Goal: Task Accomplishment & Management: Use online tool/utility

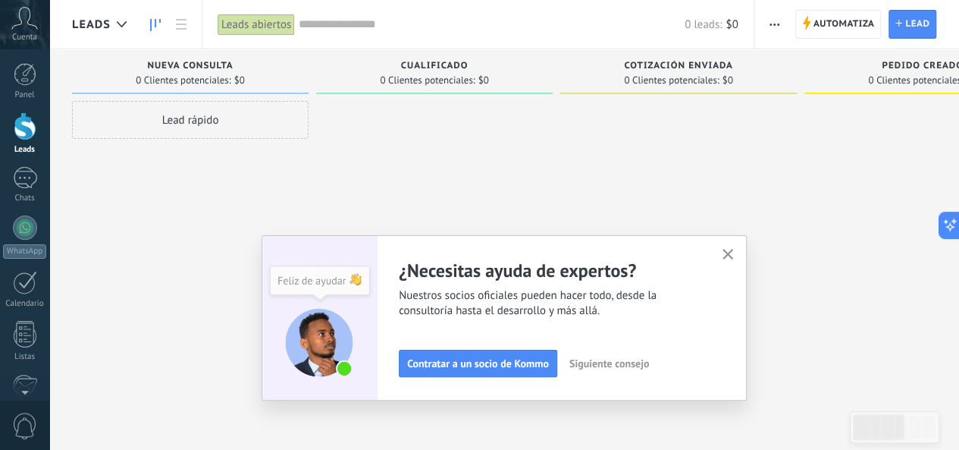
click at [602, 165] on div at bounding box center [678, 227] width 237 height 252
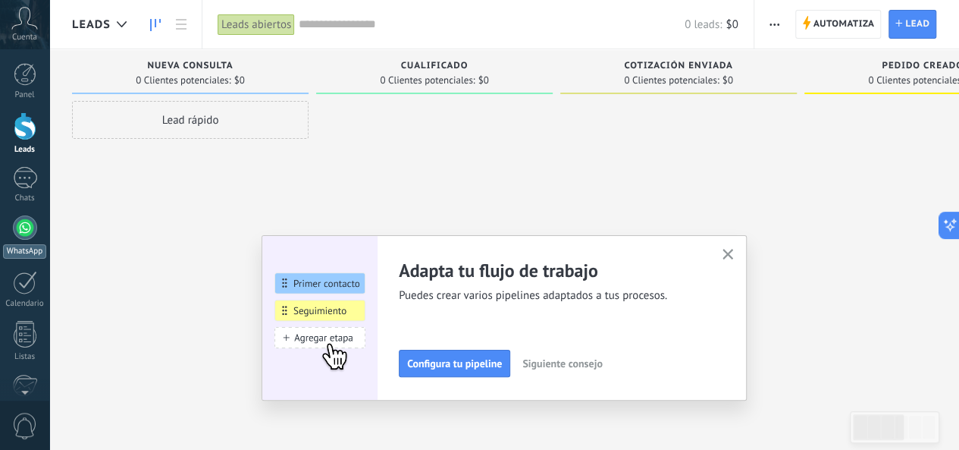
click at [24, 230] on div at bounding box center [25, 227] width 24 height 24
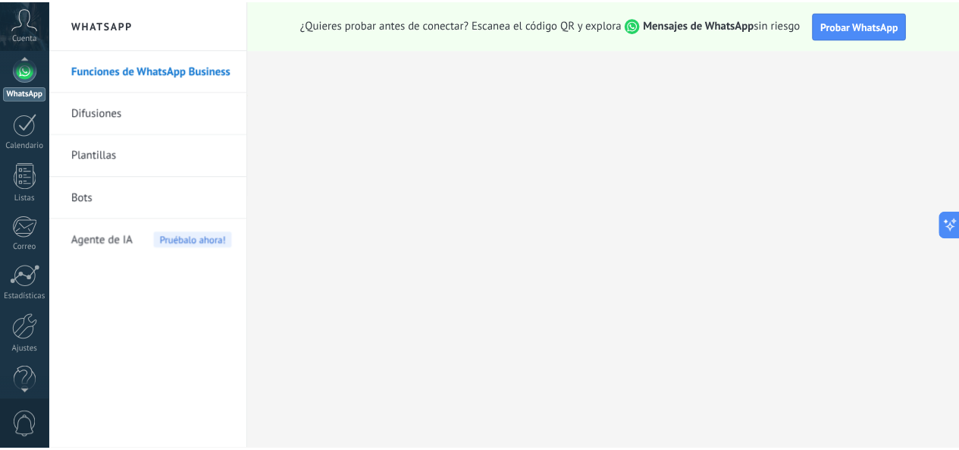
scroll to position [180, 0]
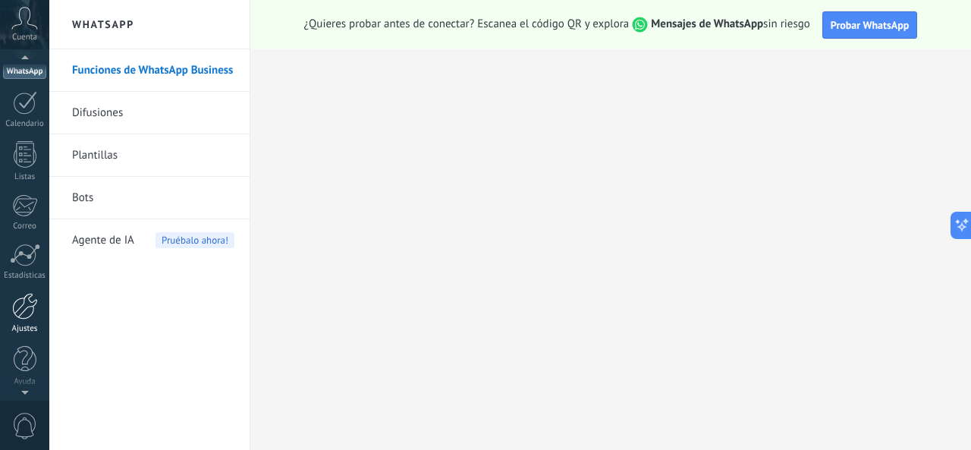
click at [15, 304] on div at bounding box center [25, 306] width 26 height 27
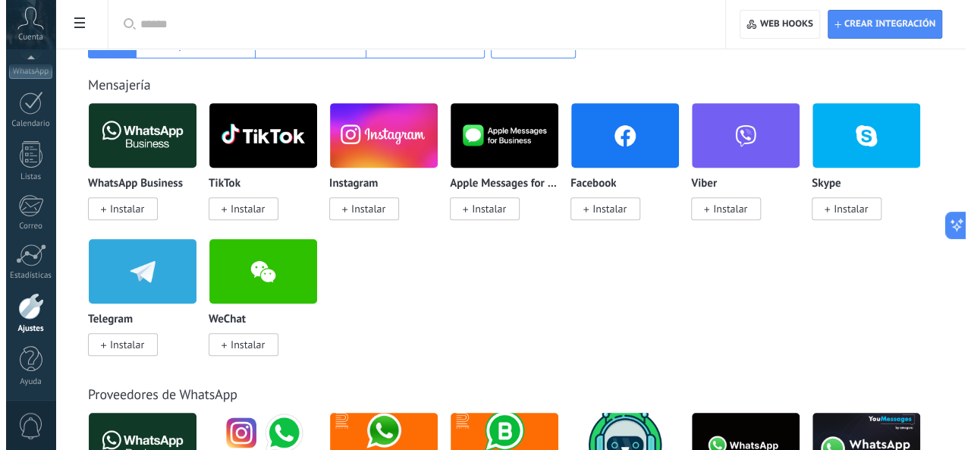
scroll to position [241, 0]
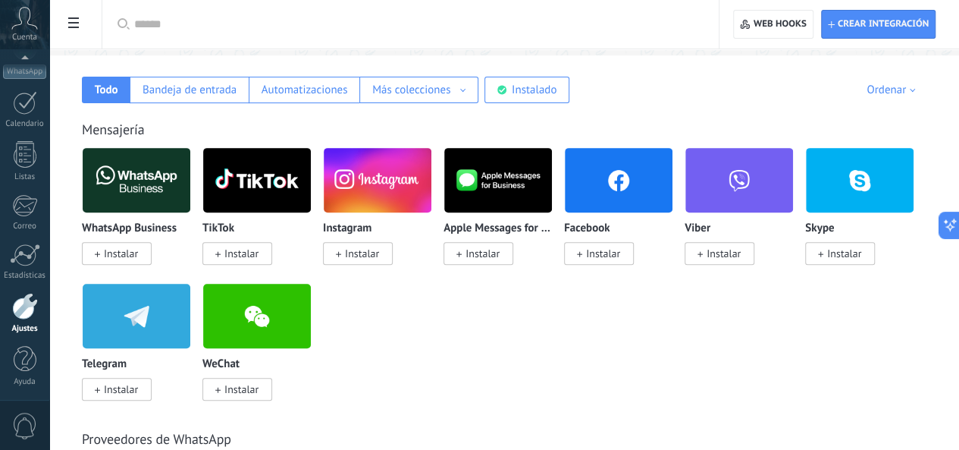
click at [138, 254] on span "Instalar" at bounding box center [121, 253] width 34 height 14
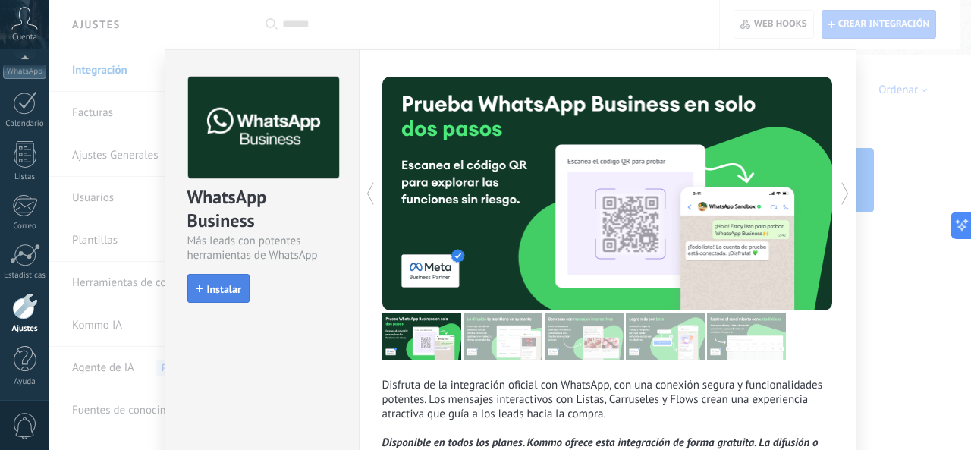
click at [200, 289] on span "Instalar" at bounding box center [218, 289] width 45 height 11
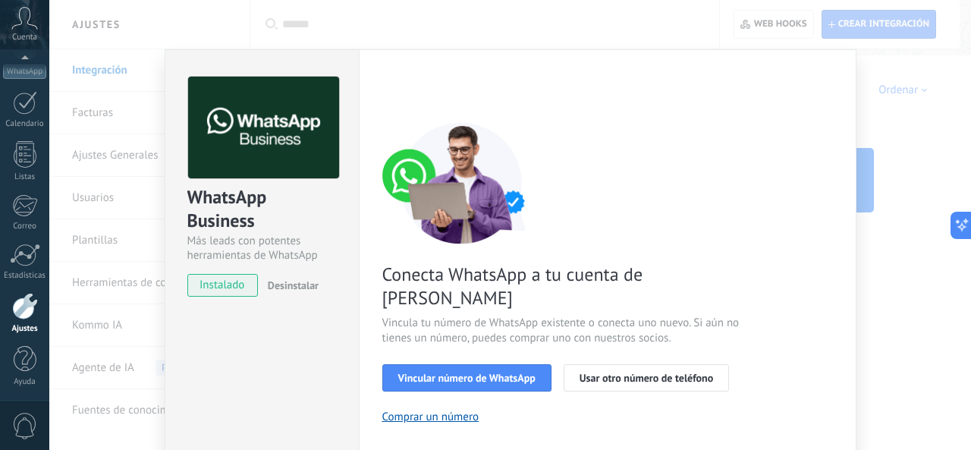
scroll to position [223, 0]
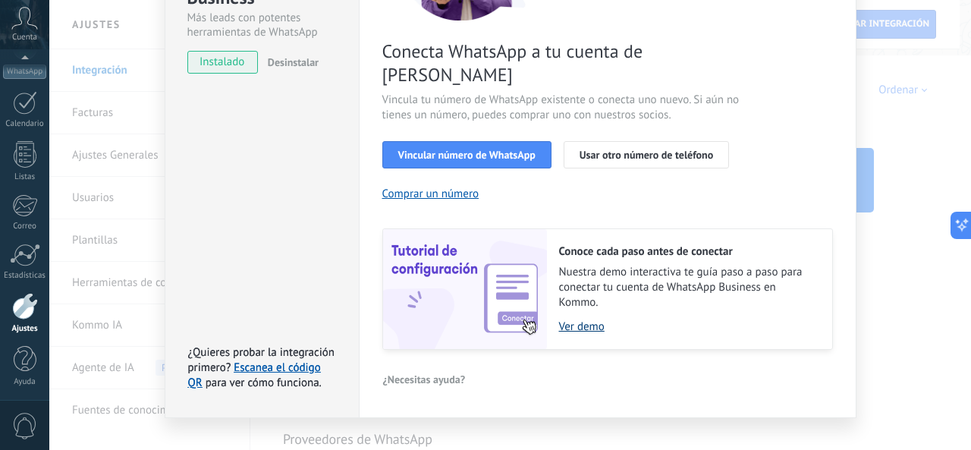
click at [579, 319] on link "Ver demo" at bounding box center [688, 326] width 258 height 14
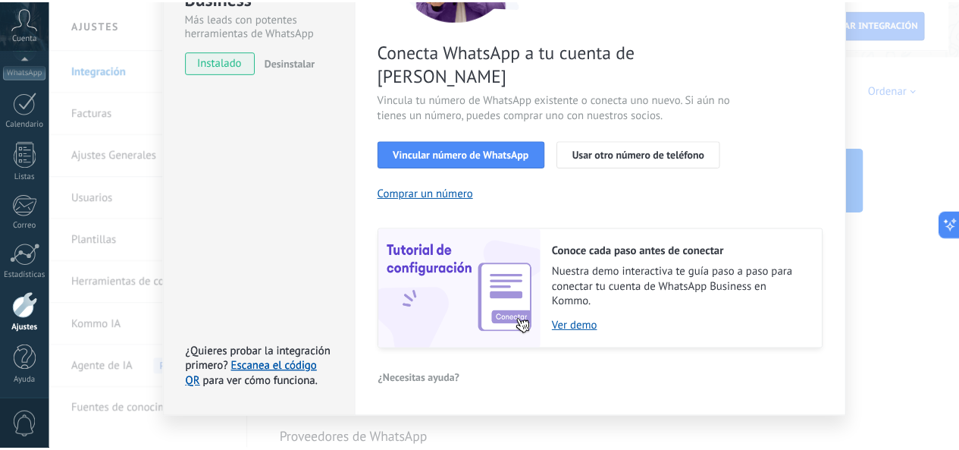
scroll to position [0, 0]
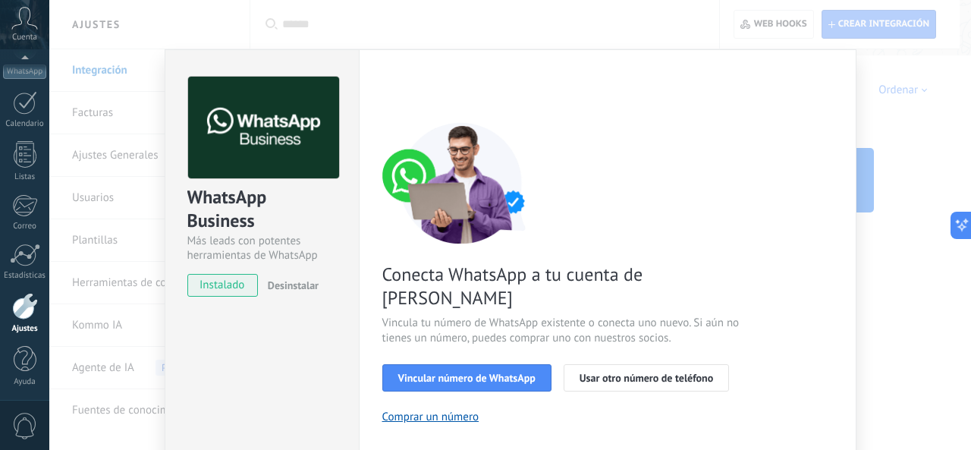
click at [919, 256] on div "WhatsApp Business Más leads con potentes herramientas de WhatsApp instalado Des…" at bounding box center [509, 225] width 921 height 450
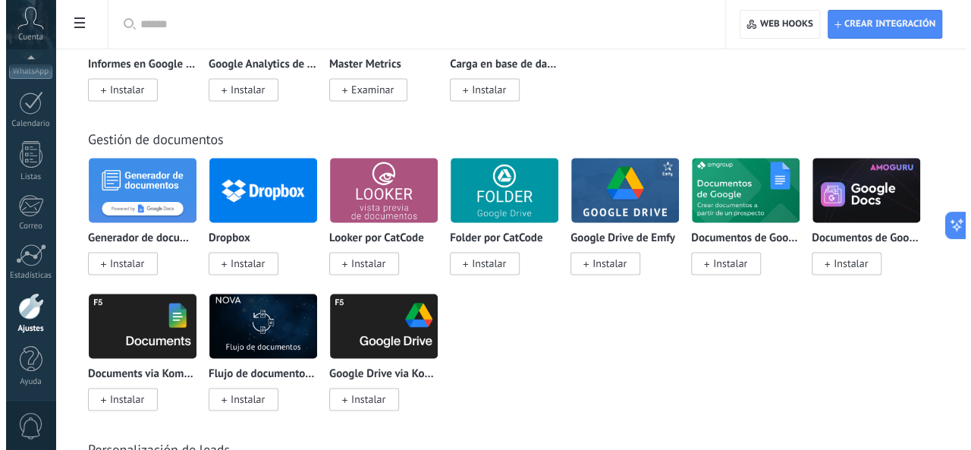
scroll to position [3857, 0]
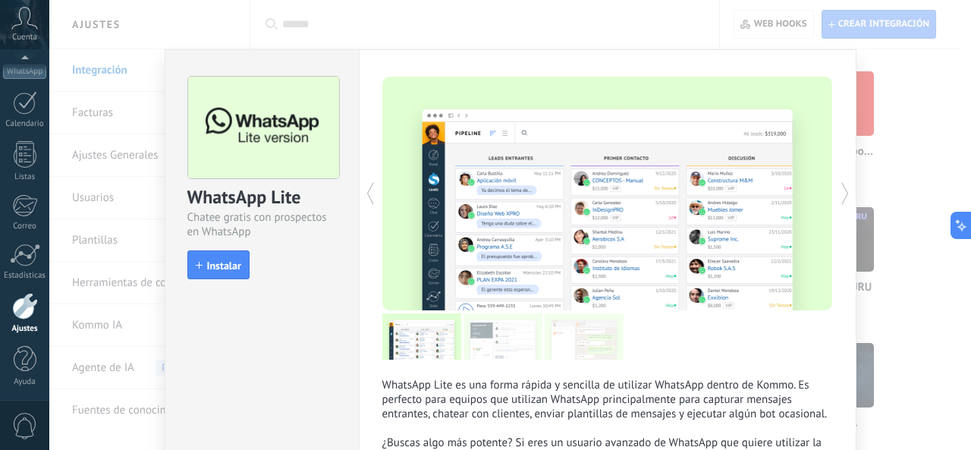
scroll to position [74, 0]
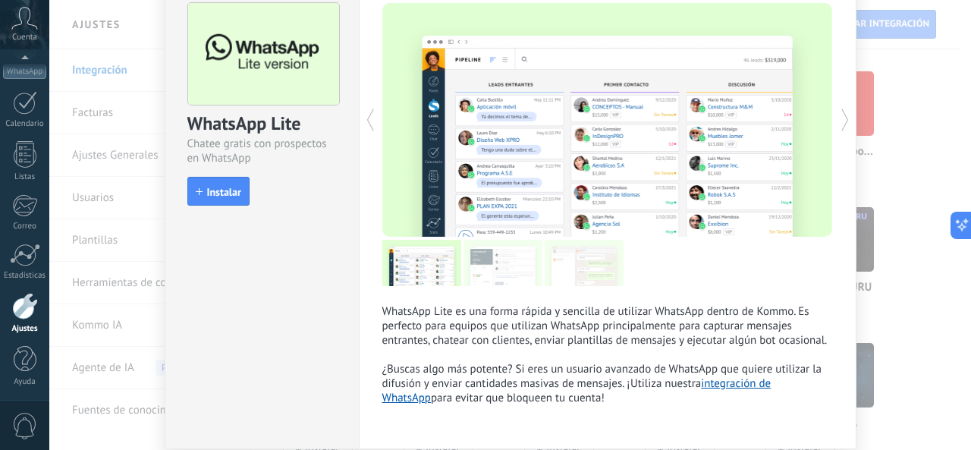
click at [27, 309] on div at bounding box center [25, 306] width 26 height 27
click at [911, 84] on div "WhatsApp Lite Chatee gratis con prospectos en WhatsApp install Instalar WhatsAp…" at bounding box center [509, 225] width 921 height 450
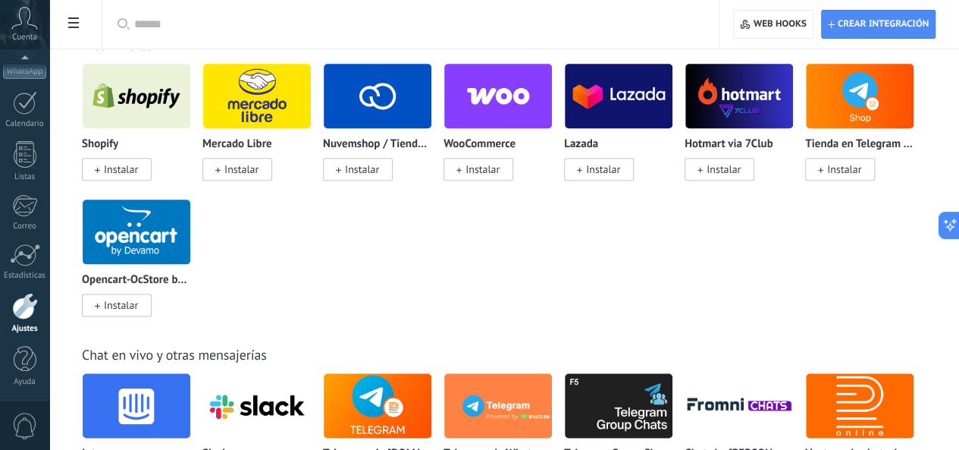
scroll to position [952, 0]
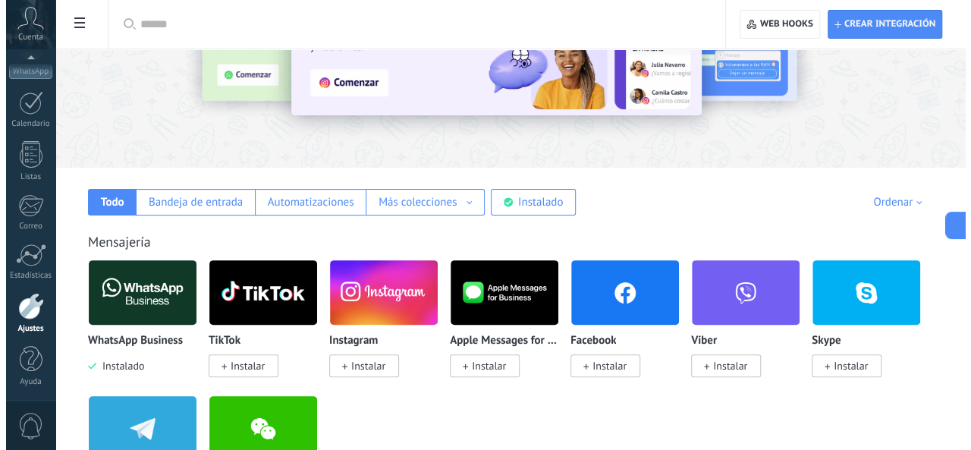
scroll to position [111, 0]
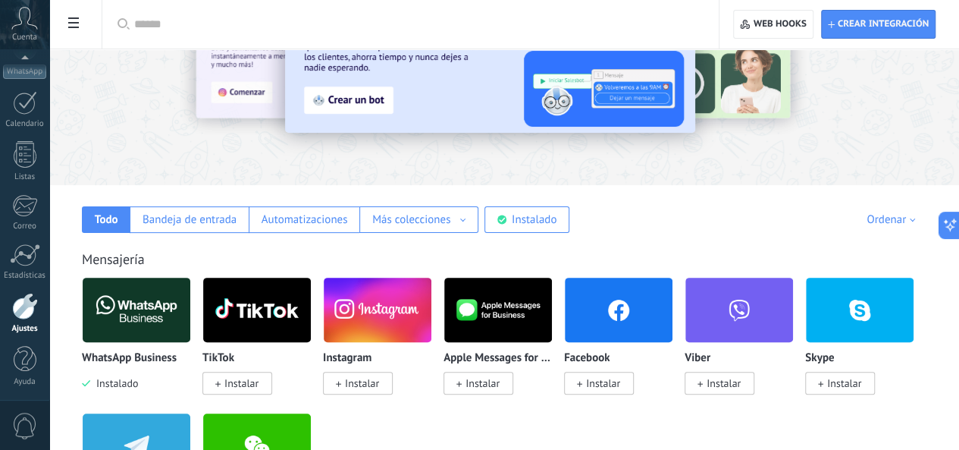
click at [379, 381] on span "Instalar" at bounding box center [362, 383] width 34 height 14
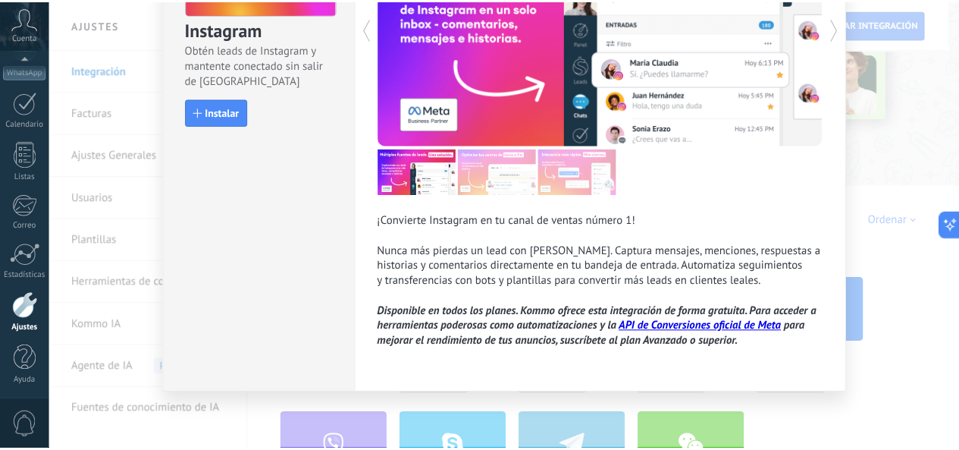
scroll to position [0, 0]
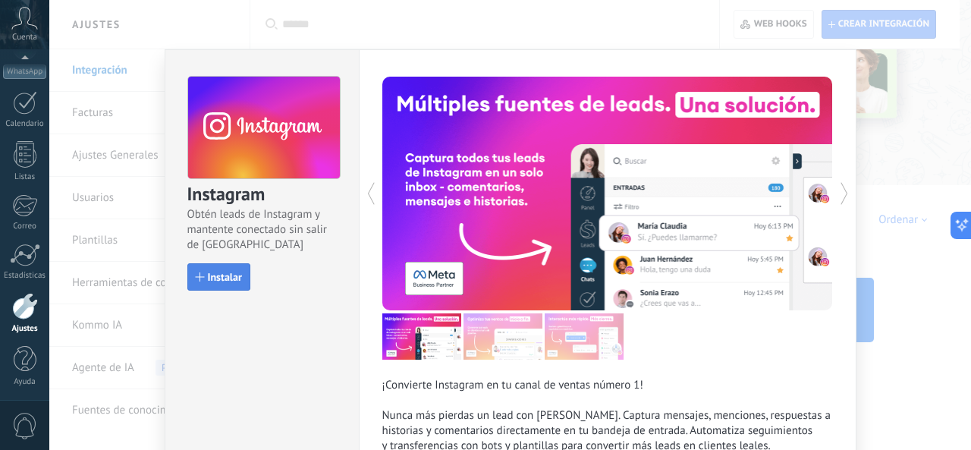
click at [215, 271] on span "Instalar" at bounding box center [225, 276] width 34 height 11
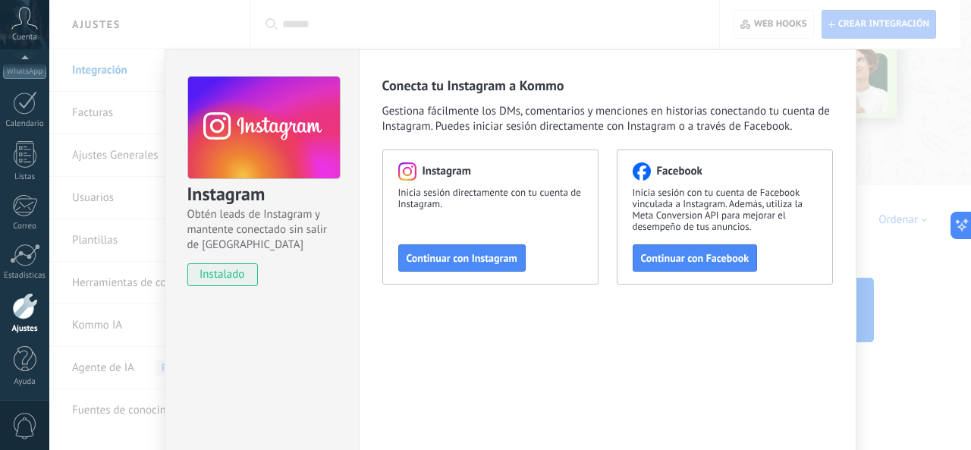
click at [628, 8] on div "Instagram Obtén leads de Instagram y mantente conectado sin salir de Kommo inst…" at bounding box center [509, 225] width 921 height 450
